Goal: Find specific page/section: Find specific page/section

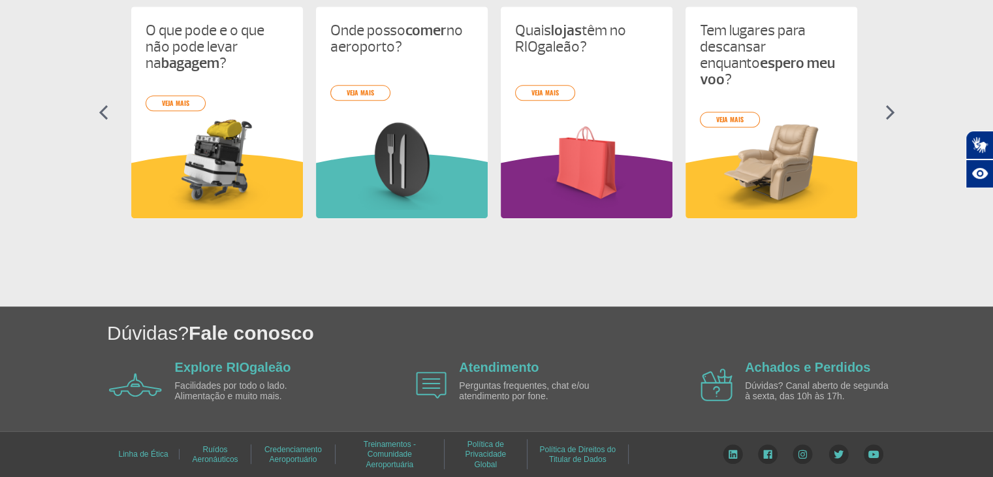
scroll to position [637, 0]
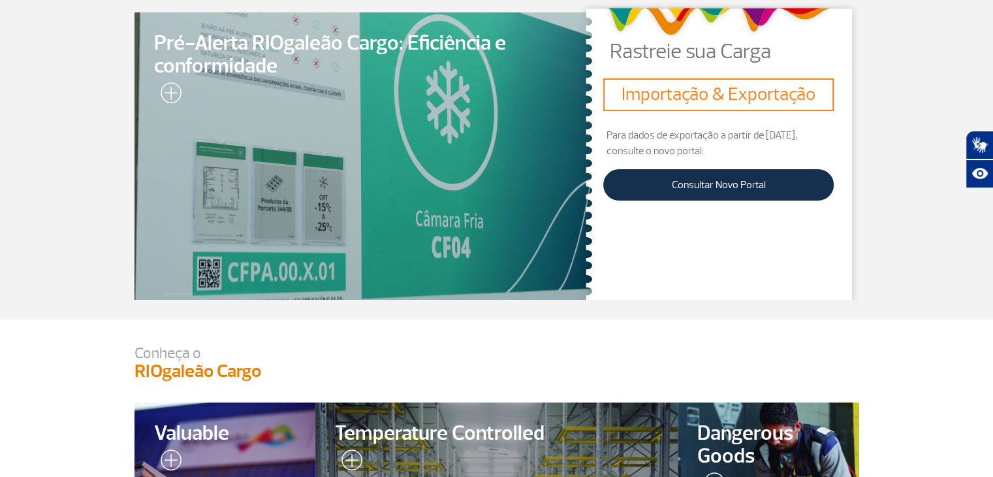
scroll to position [65, 0]
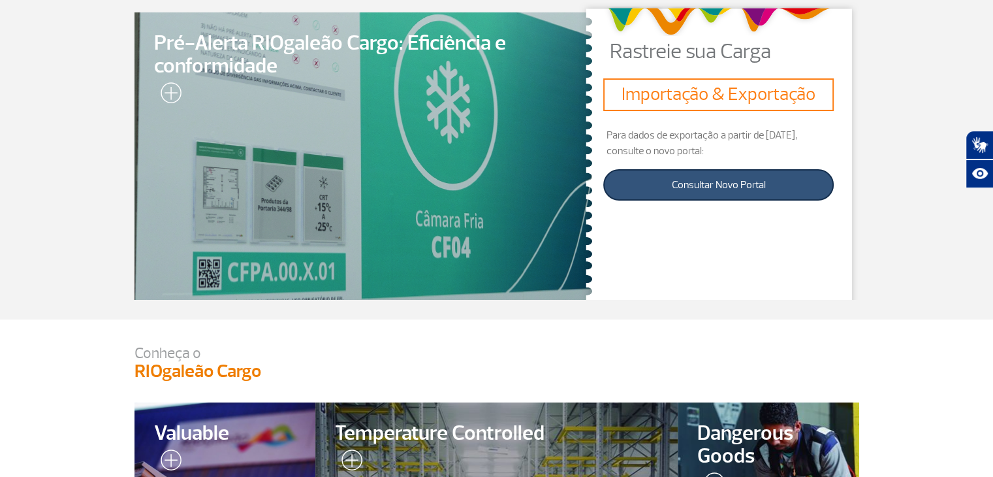
click at [705, 194] on link "Consultar Novo Portal" at bounding box center [718, 184] width 231 height 31
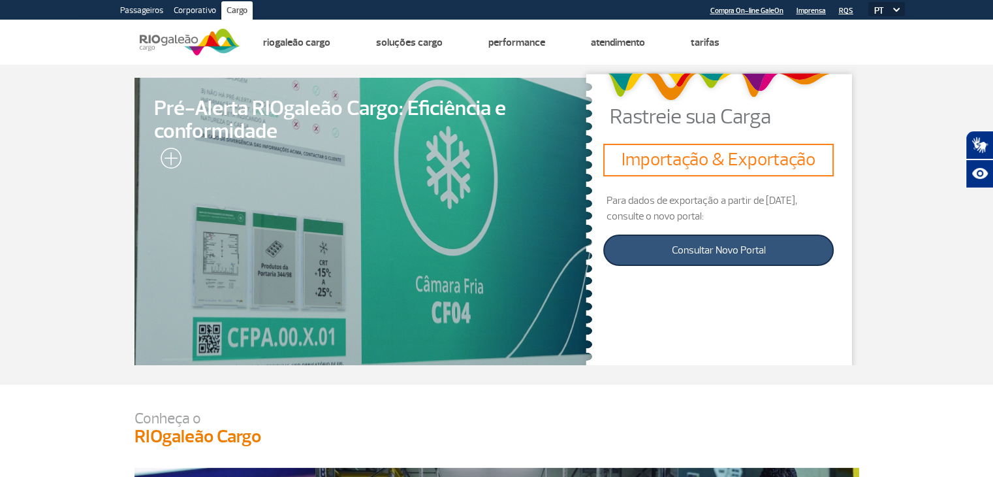
click at [659, 241] on link "Consultar Novo Portal" at bounding box center [718, 249] width 231 height 31
